Goal: Find specific page/section: Find specific page/section

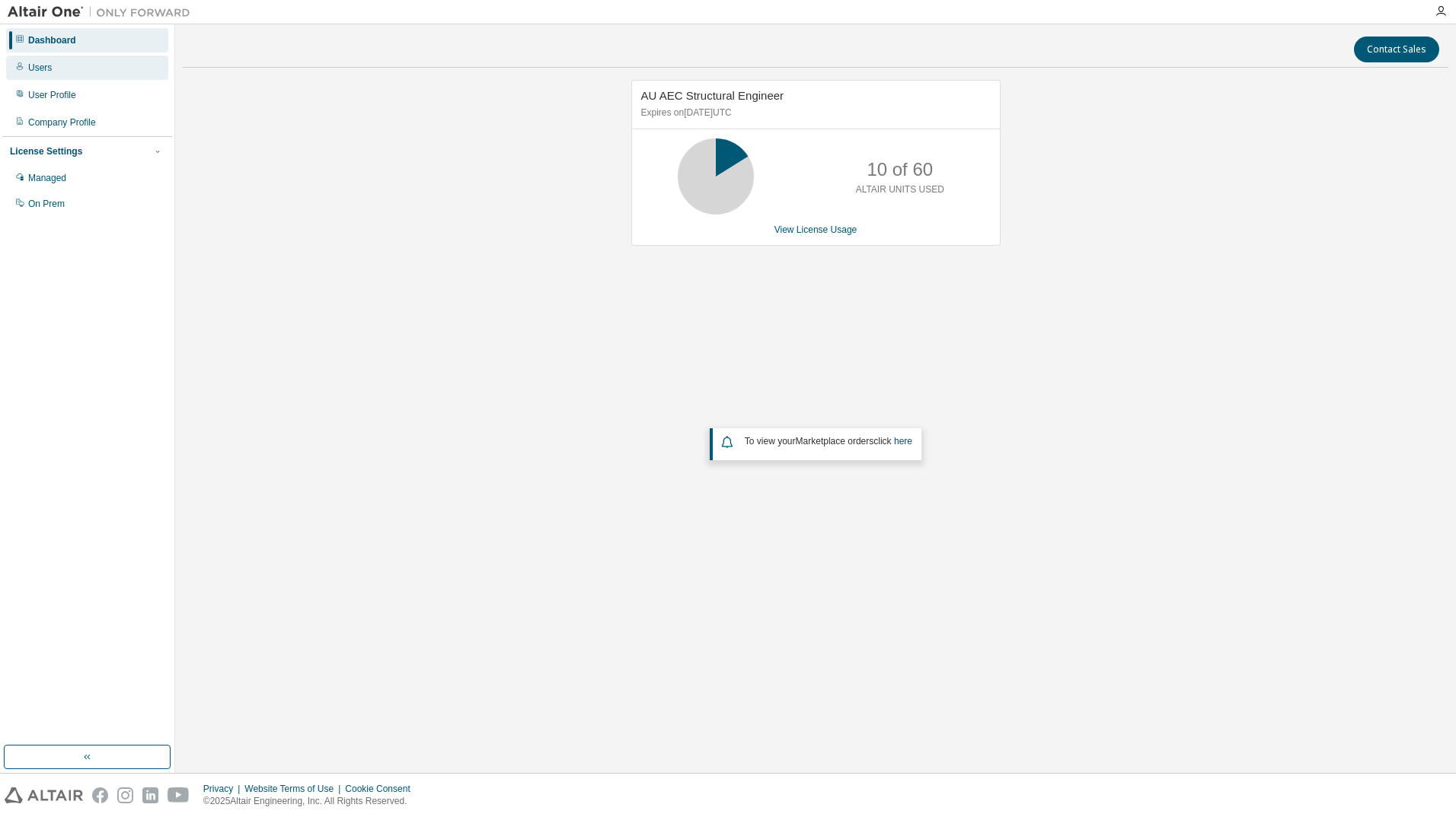
click at [124, 68] on div "Users" at bounding box center [87, 67] width 163 height 25
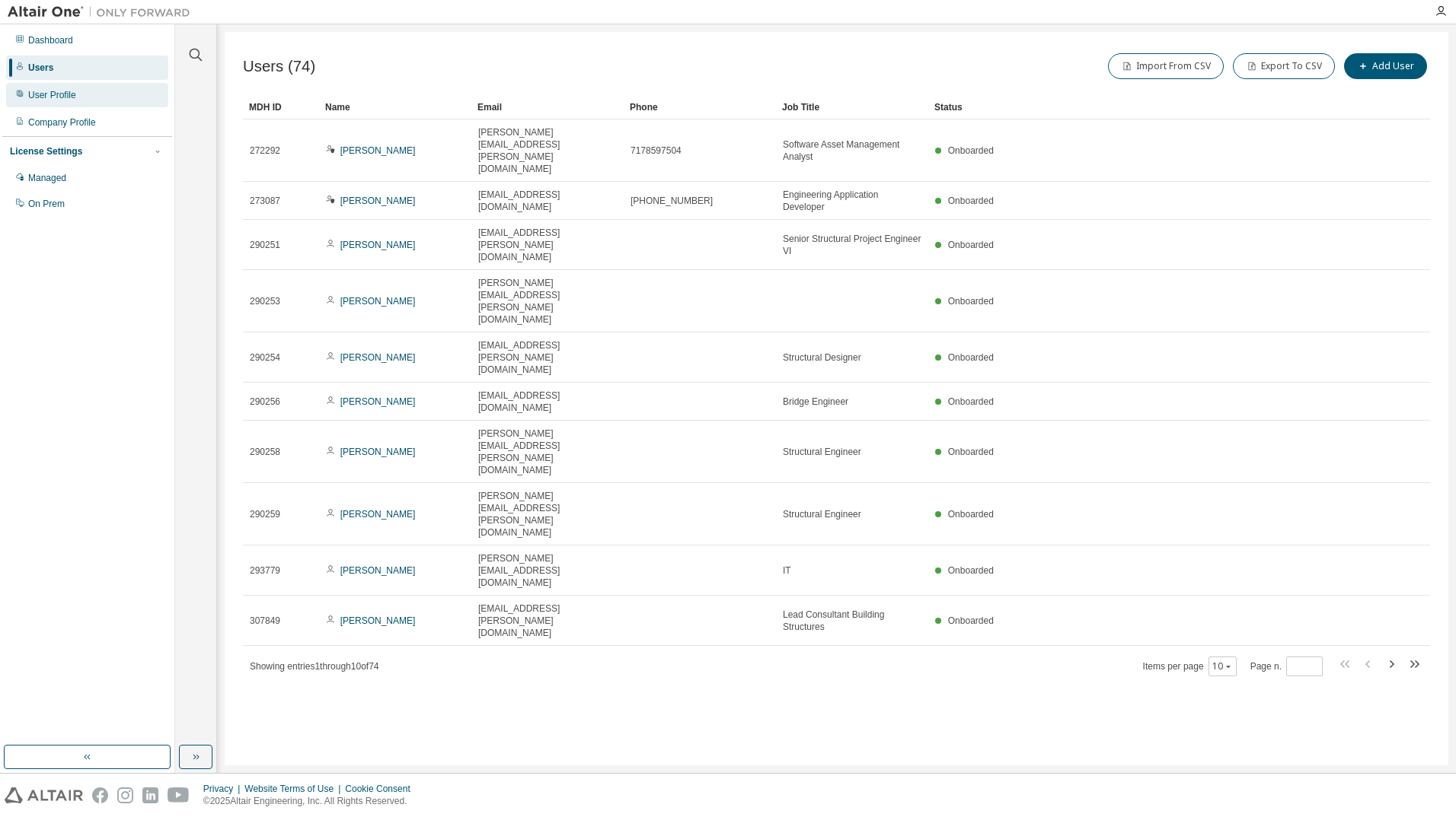
click at [77, 92] on div "User Profile" at bounding box center [87, 94] width 163 height 25
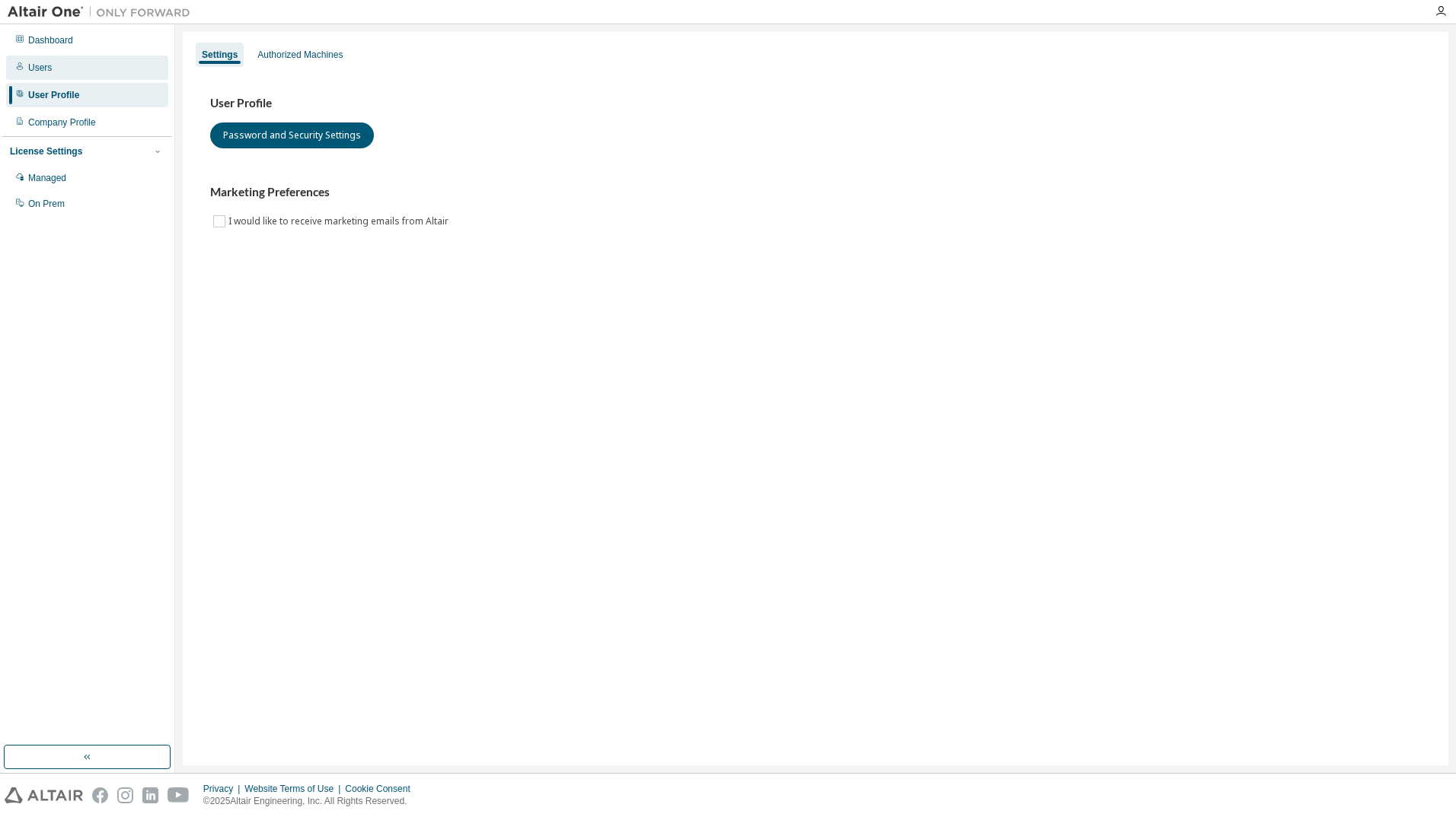
click at [94, 73] on div "Users" at bounding box center [87, 67] width 163 height 25
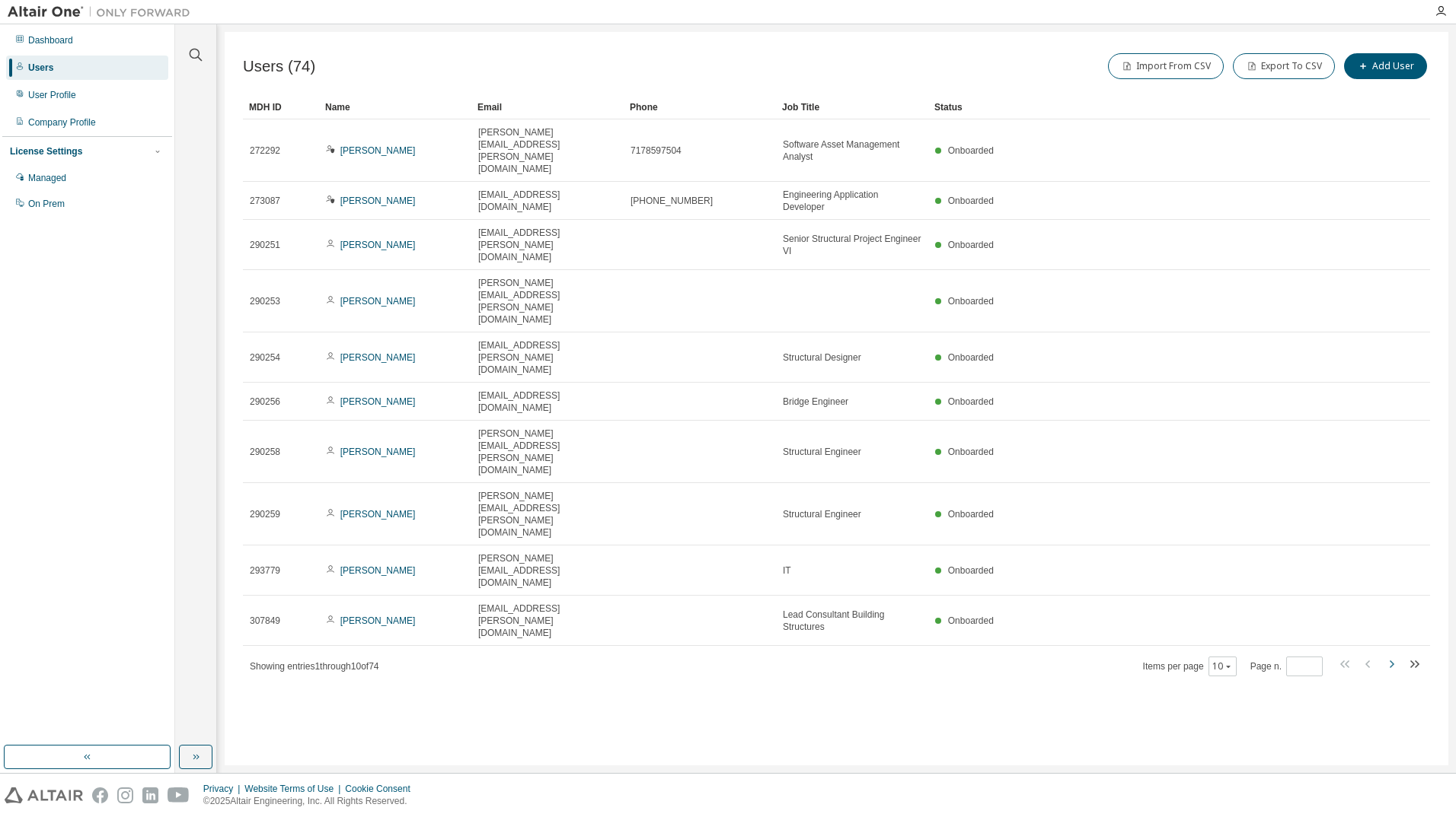
click at [1389, 655] on icon "button" at bounding box center [1391, 664] width 18 height 18
type input "*"
